Goal: Information Seeking & Learning: Learn about a topic

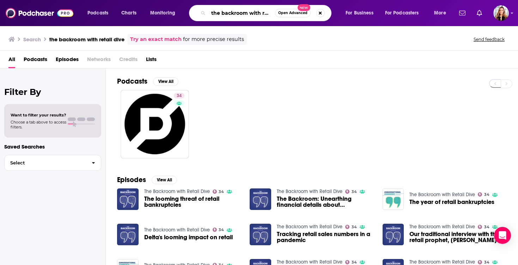
click at [221, 14] on input "the backroom with retail dive" at bounding box center [241, 12] width 67 height 11
type input "retail retold"
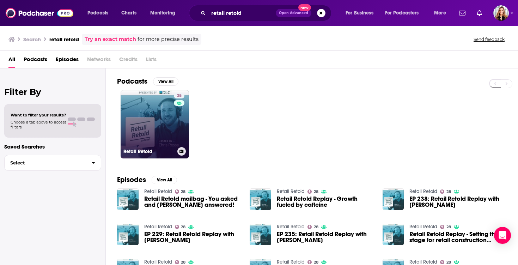
click at [156, 121] on link "28 Retail Retold" at bounding box center [155, 124] width 68 height 68
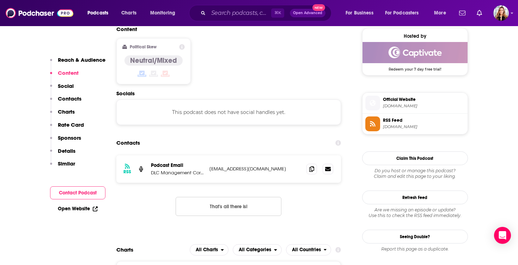
scroll to position [601, 0]
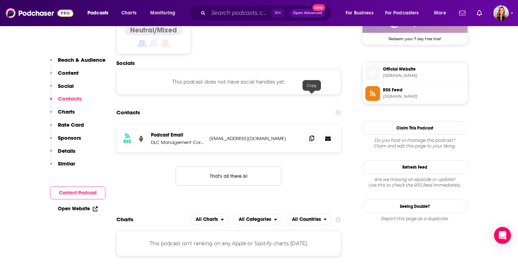
click at [311, 135] on icon at bounding box center [311, 138] width 5 height 6
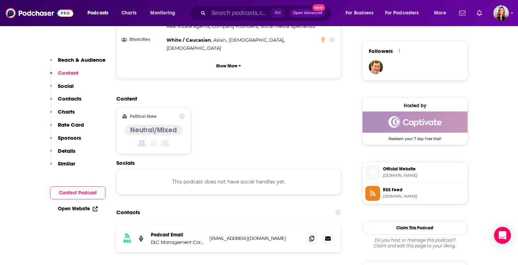
scroll to position [503, 0]
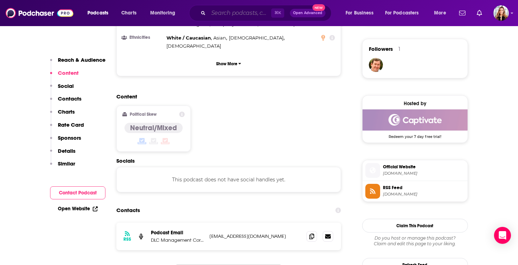
click at [224, 11] on input "Search podcasts, credits, & more..." at bounding box center [239, 12] width 63 height 11
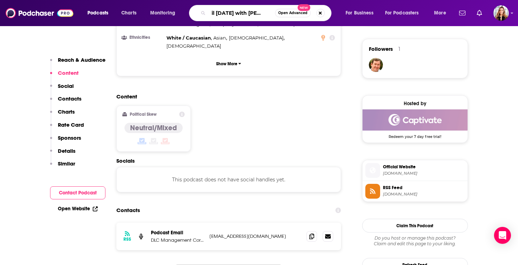
type input "retail [DATE] with [PERSON_NAME]"
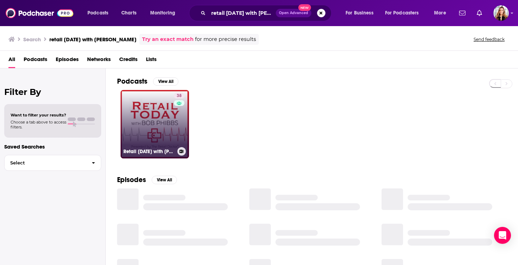
click at [147, 125] on link "38 Retail [DATE] with [PERSON_NAME], The Retail Doctor" at bounding box center [155, 124] width 68 height 68
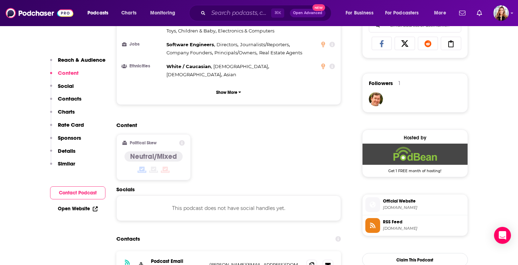
scroll to position [540, 0]
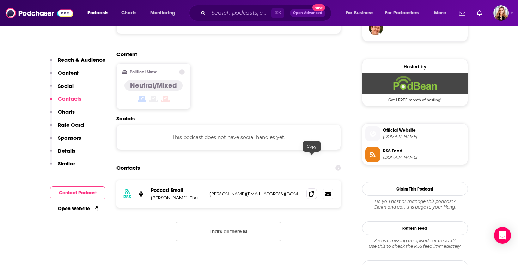
click at [311, 191] on icon at bounding box center [311, 194] width 5 height 6
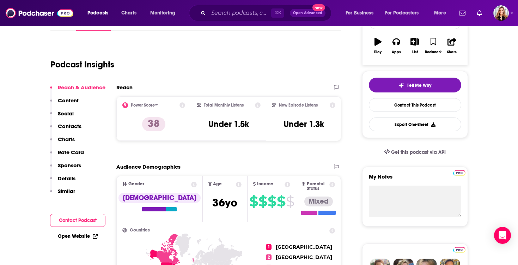
scroll to position [0, 0]
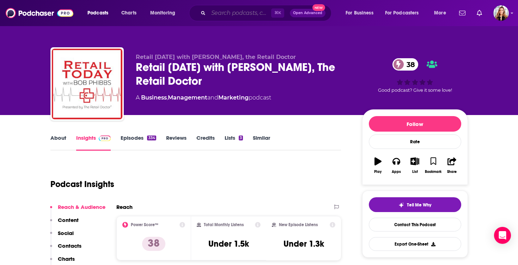
click at [227, 13] on input "Search podcasts, credits, & more..." at bounding box center [239, 12] width 63 height 11
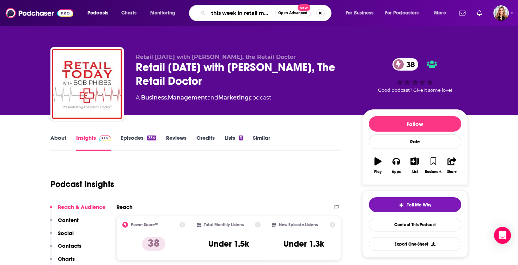
type input "this week in retail media"
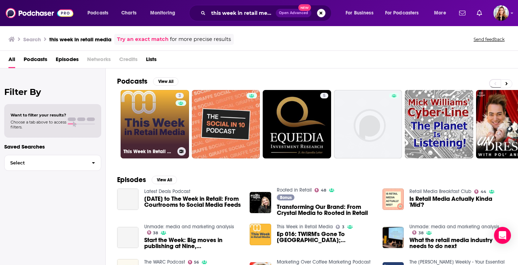
click at [149, 121] on link "3 This Week in Retail Media" at bounding box center [155, 124] width 68 height 68
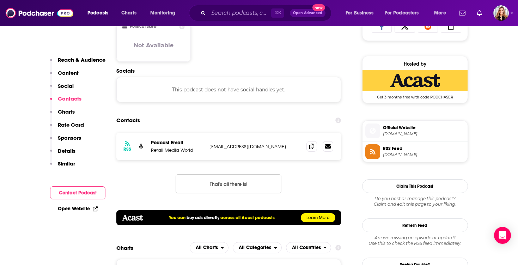
scroll to position [495, 0]
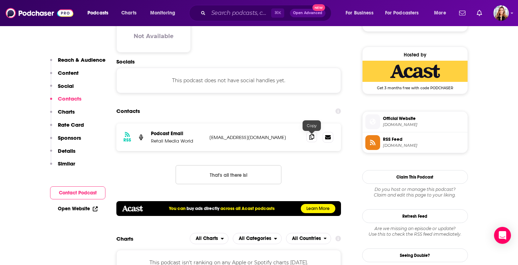
click at [312, 138] on icon at bounding box center [311, 137] width 5 height 6
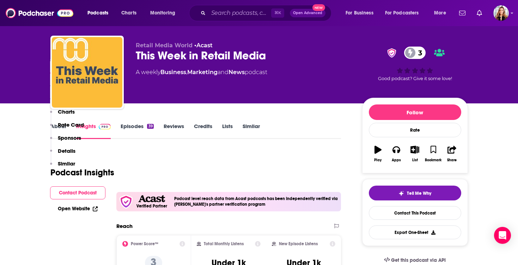
scroll to position [0, 0]
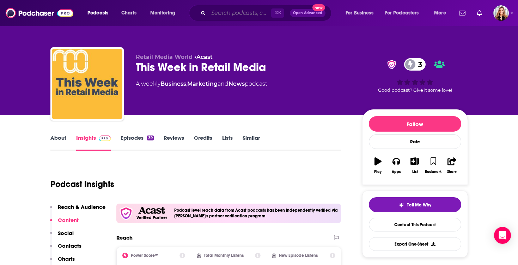
click at [236, 14] on input "Search podcasts, credits, & more..." at bounding box center [239, 12] width 63 height 11
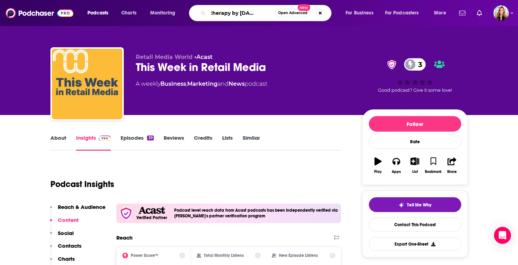
type input "retail therapy by [DATE] scaries"
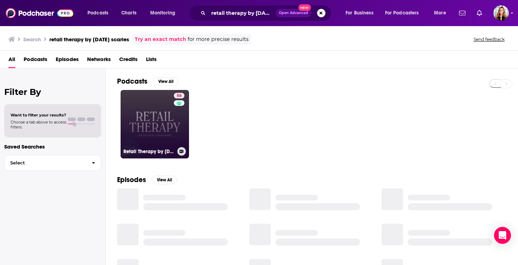
click at [154, 119] on link "56 Retail Therapy by [DATE] Scaries" at bounding box center [155, 124] width 68 height 68
